Goal: Task Accomplishment & Management: Manage account settings

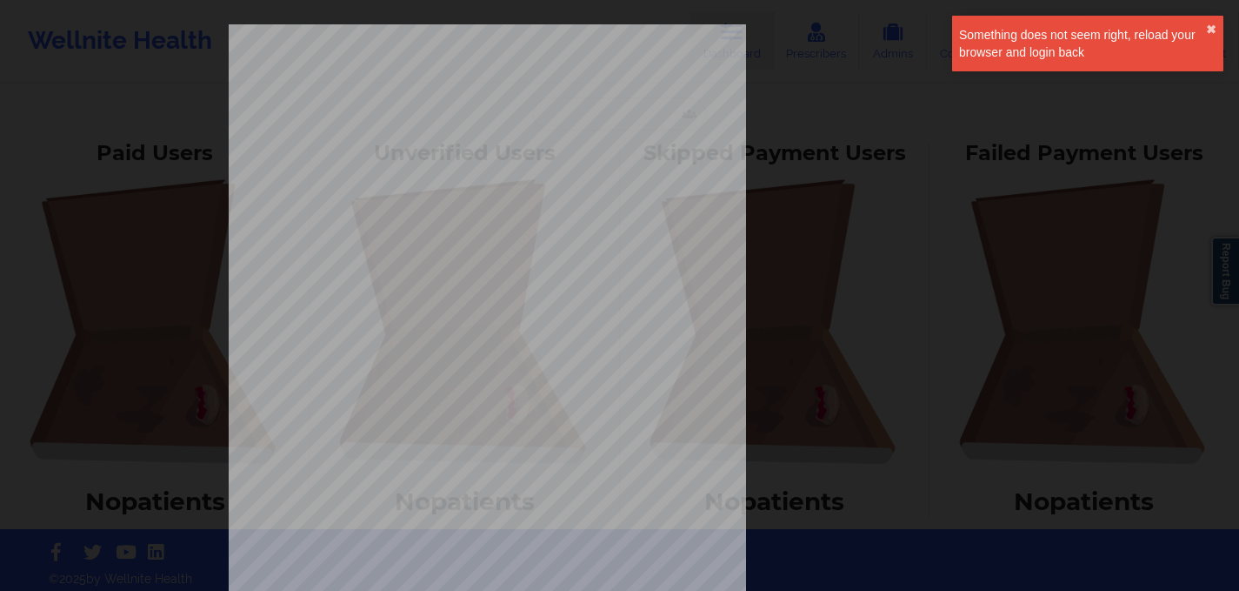
click at [770, 284] on div "1161 Mission St San Francisco, CA, 94103 What state do you live in ? California…" at bounding box center [620, 390] width 783 height 732
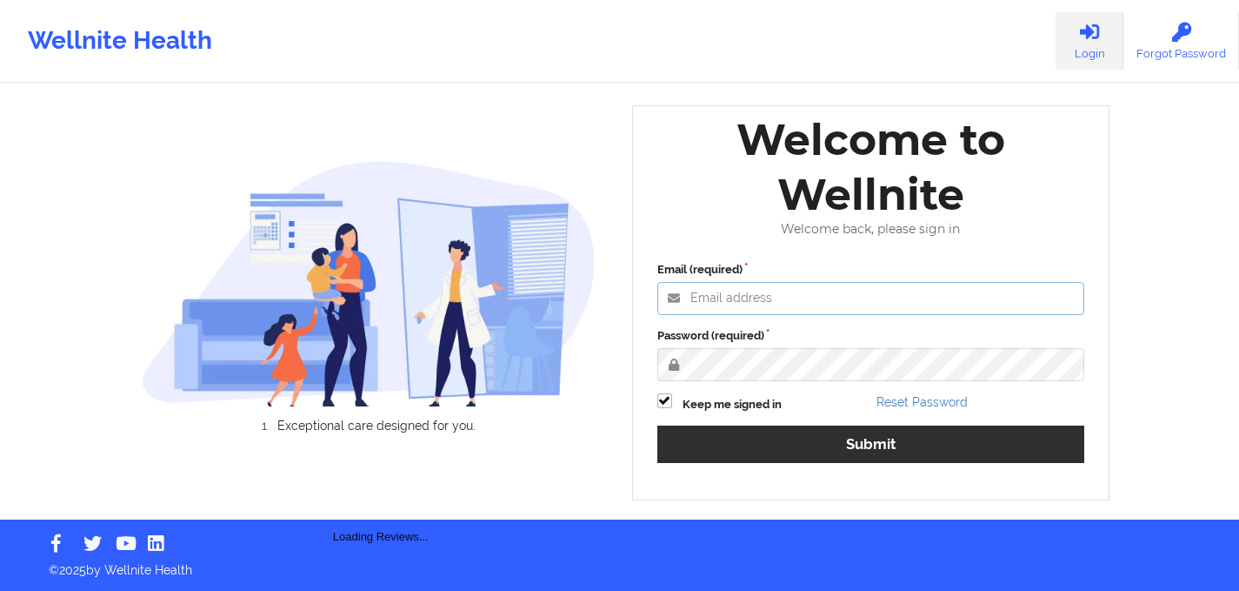
type input "[PERSON_NAME][EMAIL_ADDRESS][PERSON_NAME][DOMAIN_NAME]"
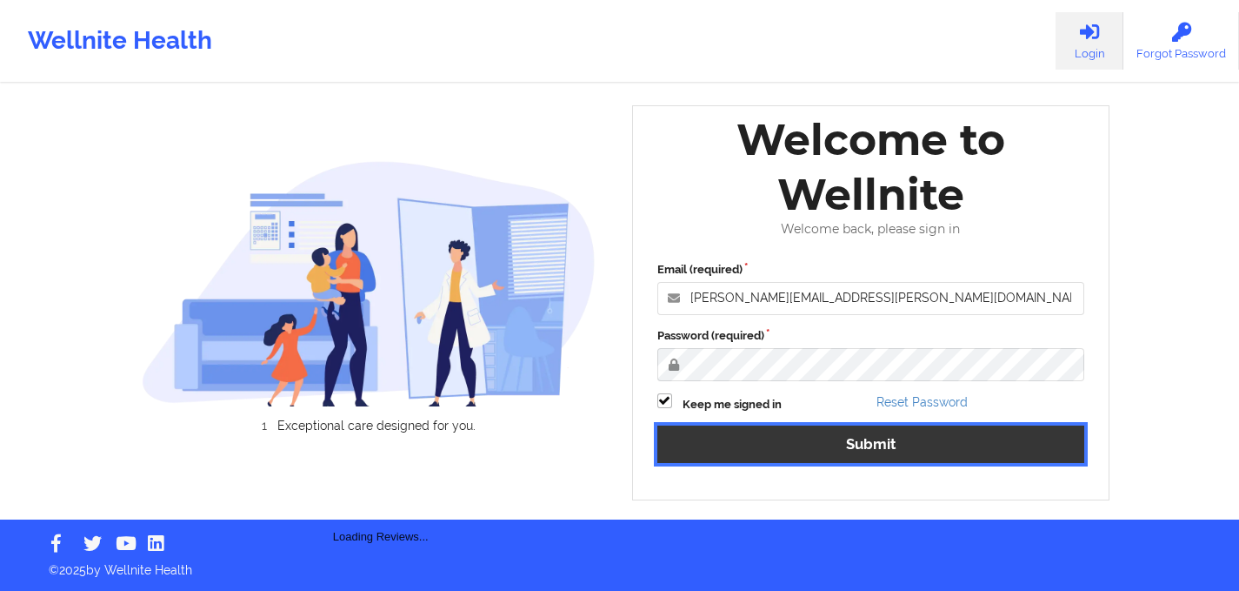
click at [805, 440] on button "Submit" at bounding box center [872, 443] width 428 height 37
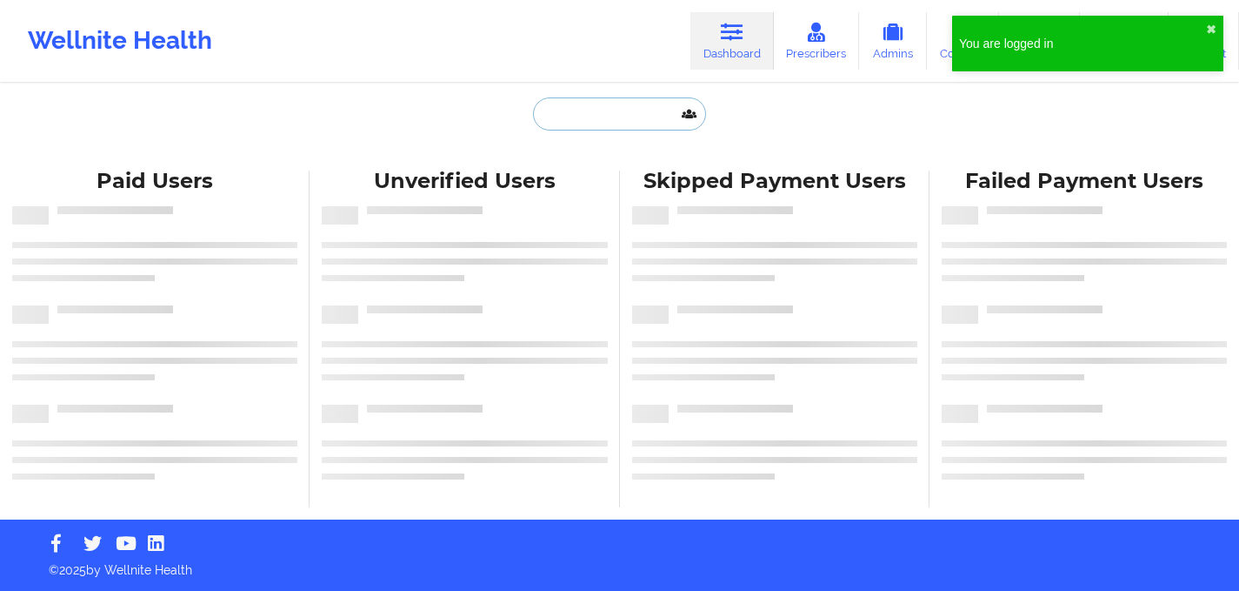
click at [611, 97] on input "text" at bounding box center [619, 113] width 172 height 33
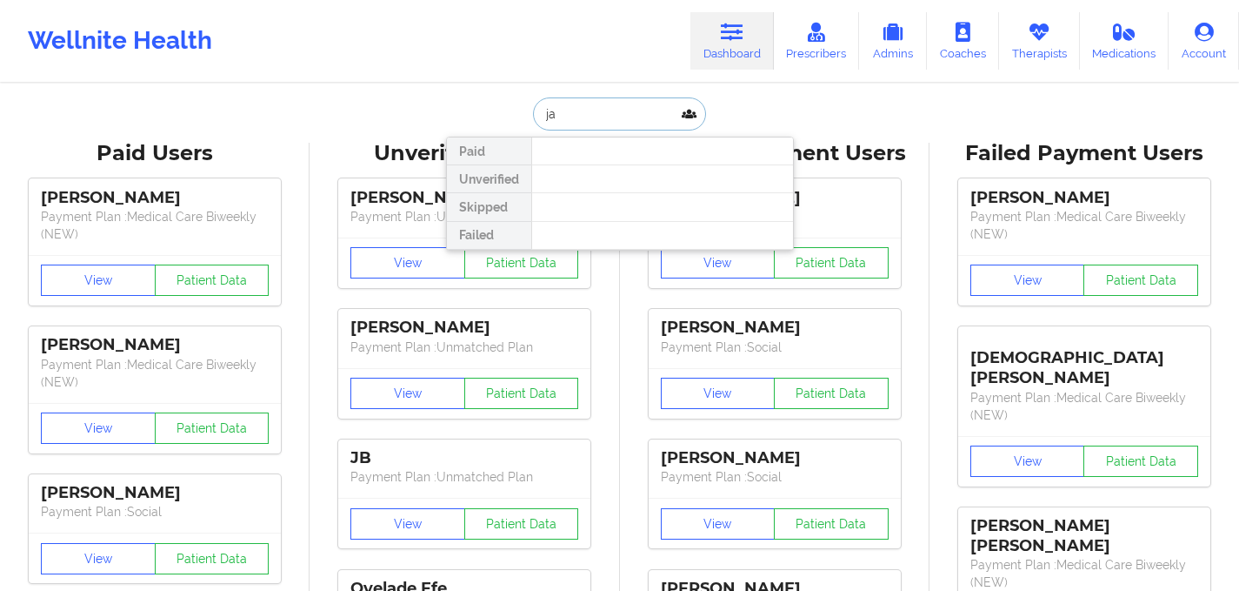
type input "j"
click at [625, 115] on input "[PERSON_NAME]" at bounding box center [619, 113] width 172 height 33
type input "[PERSON_NAME]"
click at [622, 114] on input "[PERSON_NAME]" at bounding box center [619, 113] width 172 height 33
